Goal: Check status: Check status

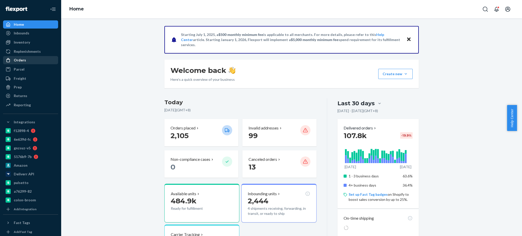
click at [31, 57] on div "Orders" at bounding box center [31, 60] width 54 height 7
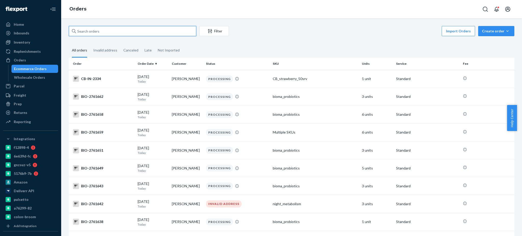
paste input "2586445"
click at [99, 34] on input "text" at bounding box center [132, 31] width 127 height 10
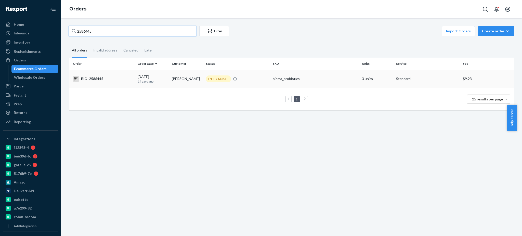
type input "2586445"
click at [88, 79] on div "BIO-2586445" at bounding box center [103, 79] width 61 height 6
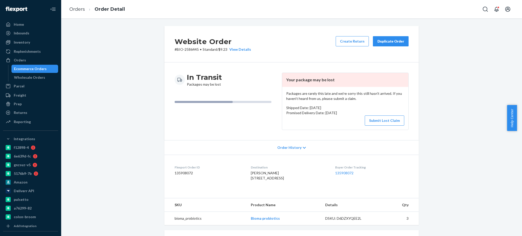
scroll to position [109, 0]
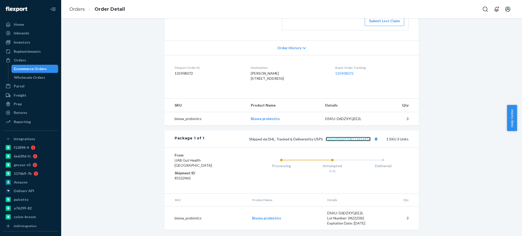
click at [353, 141] on link "9261290339708153616456" at bounding box center [348, 139] width 45 height 4
click at [79, 10] on link "Orders" at bounding box center [77, 9] width 16 height 6
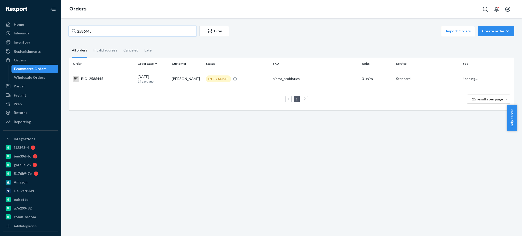
click at [140, 35] on input "2586445" at bounding box center [132, 31] width 127 height 10
paste input "70222"
type input "2702225"
click at [99, 80] on div "BIO-2702225" at bounding box center [103, 79] width 61 height 6
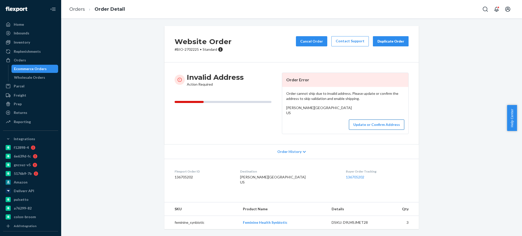
click at [370, 130] on button "Update or Confirm Address" at bounding box center [376, 124] width 55 height 10
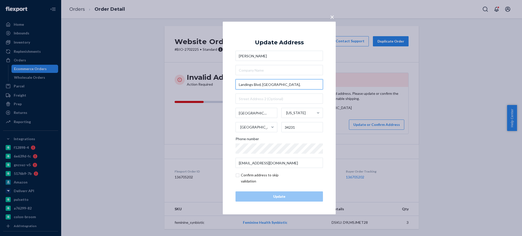
click at [283, 83] on input "Landings Blvd, [GEOGRAPHIC_DATA]," at bounding box center [278, 84] width 87 height 10
paste input "[STREET_ADDRESS][US_STATE]"
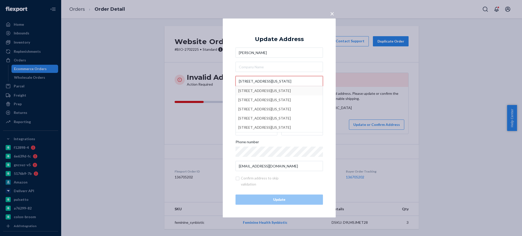
click at [240, 81] on input "[STREET_ADDRESS][US_STATE]" at bounding box center [278, 81] width 87 height 10
type input "[STREET_ADDRESS]"
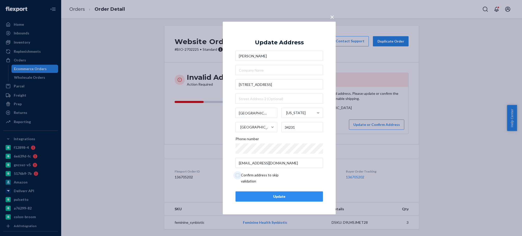
click at [238, 176] on input "checkbox" at bounding box center [264, 178] width 59 height 12
checkbox input "true"
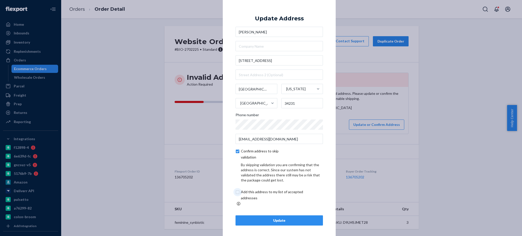
click at [237, 194] on input "checkbox" at bounding box center [277, 195] width 85 height 12
checkbox input "true"
click at [270, 219] on div "Update" at bounding box center [279, 220] width 79 height 5
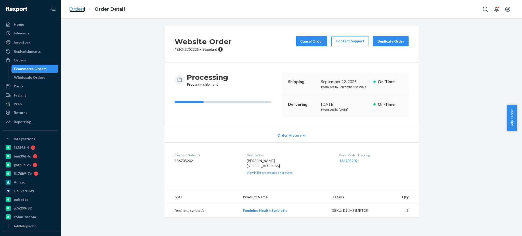
click at [78, 9] on link "Orders" at bounding box center [77, 9] width 16 height 6
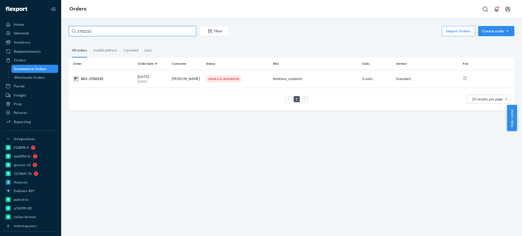
click at [147, 32] on input "2702225" at bounding box center [132, 31] width 127 height 10
paste input "225"
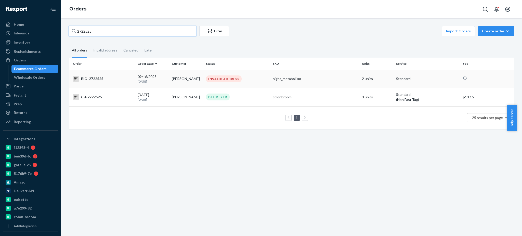
type input "2722525"
click at [97, 78] on div "BIO-2722525" at bounding box center [103, 79] width 61 height 6
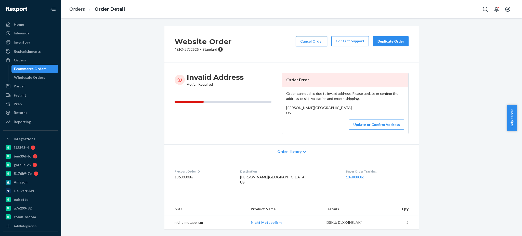
click at [315, 42] on button "Cancel Order" at bounding box center [311, 41] width 31 height 10
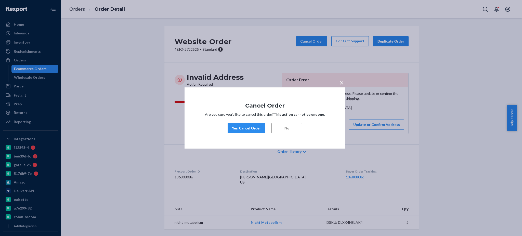
click at [257, 128] on div "Yes, Cancel Order" at bounding box center [246, 128] width 29 height 5
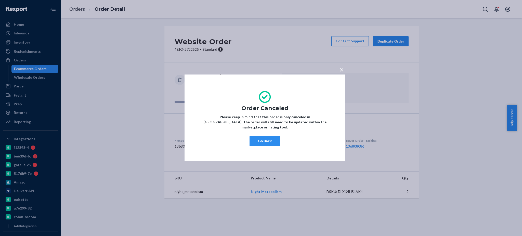
click at [274, 142] on button "Go Back" at bounding box center [264, 141] width 31 height 10
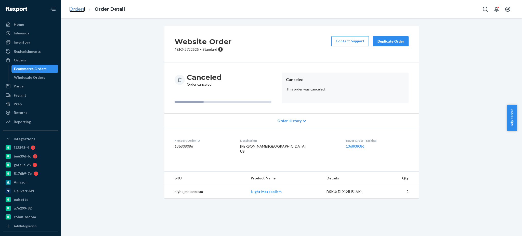
click at [79, 11] on link "Orders" at bounding box center [77, 9] width 16 height 6
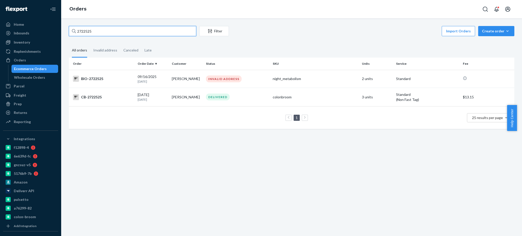
click at [113, 34] on input "2722525" at bounding box center [132, 31] width 127 height 10
paste input "02042"
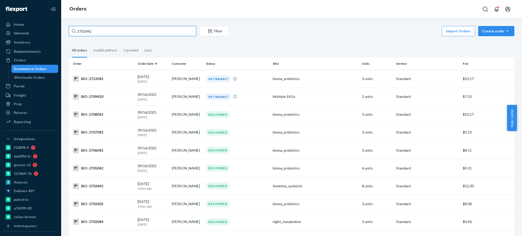
click at [150, 34] on input "2702042" at bounding box center [132, 31] width 127 height 10
paste input "55"
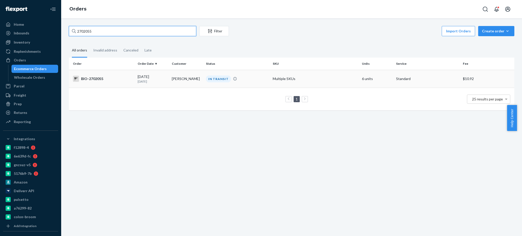
type input "2702055"
click at [91, 79] on div "BIO-2702055" at bounding box center [103, 79] width 61 height 6
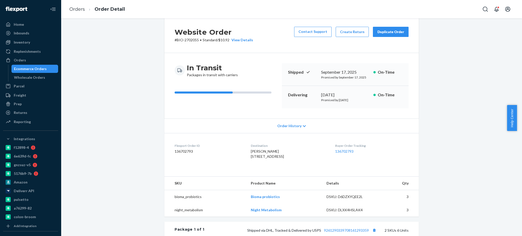
scroll to position [99, 0]
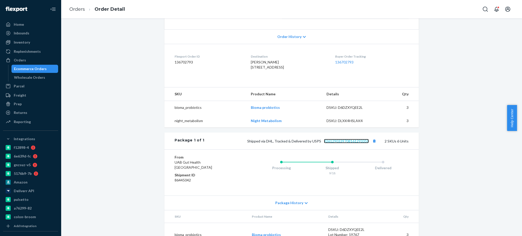
click at [355, 143] on link "9261290339708161293359" at bounding box center [346, 141] width 45 height 4
click at [73, 10] on link "Orders" at bounding box center [77, 9] width 16 height 6
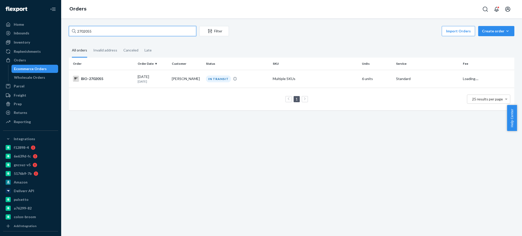
click at [113, 29] on input "2702055" at bounding box center [132, 31] width 127 height 10
paste input "18589"
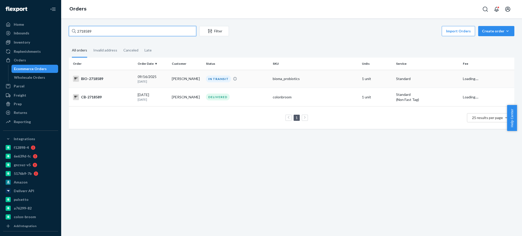
type input "2718589"
click at [86, 79] on div "BIO-2718589" at bounding box center [103, 79] width 61 height 6
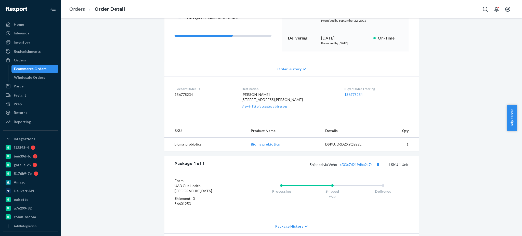
scroll to position [69, 0]
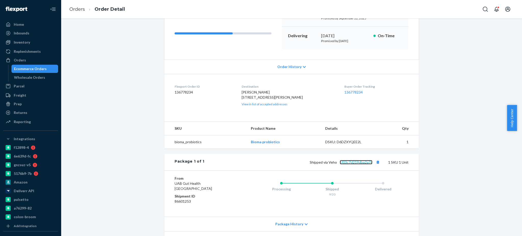
click at [349, 164] on link "cf03c7d219dba2a7c" at bounding box center [356, 162] width 33 height 4
